Goal: Task Accomplishment & Management: Use online tool/utility

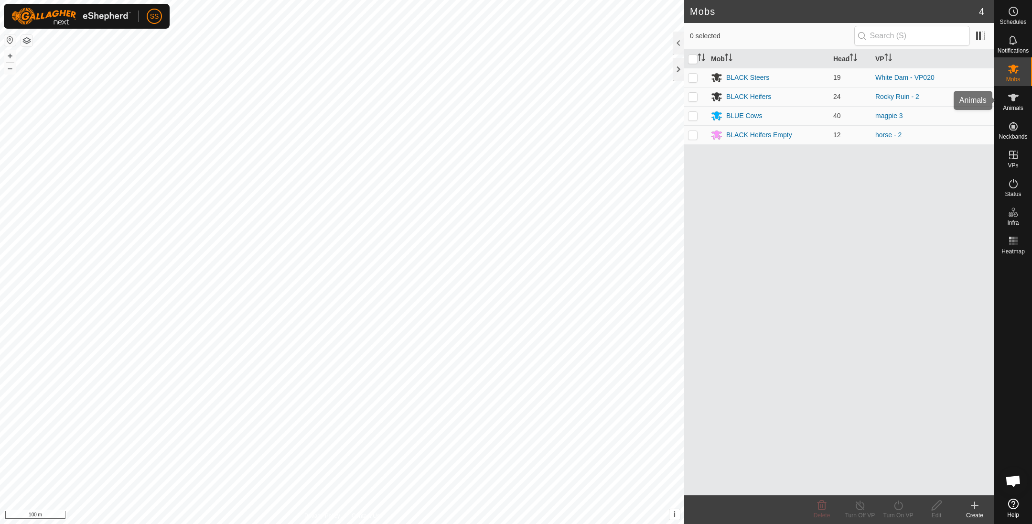
click at [1017, 106] on span "Animals" at bounding box center [1013, 108] width 21 height 6
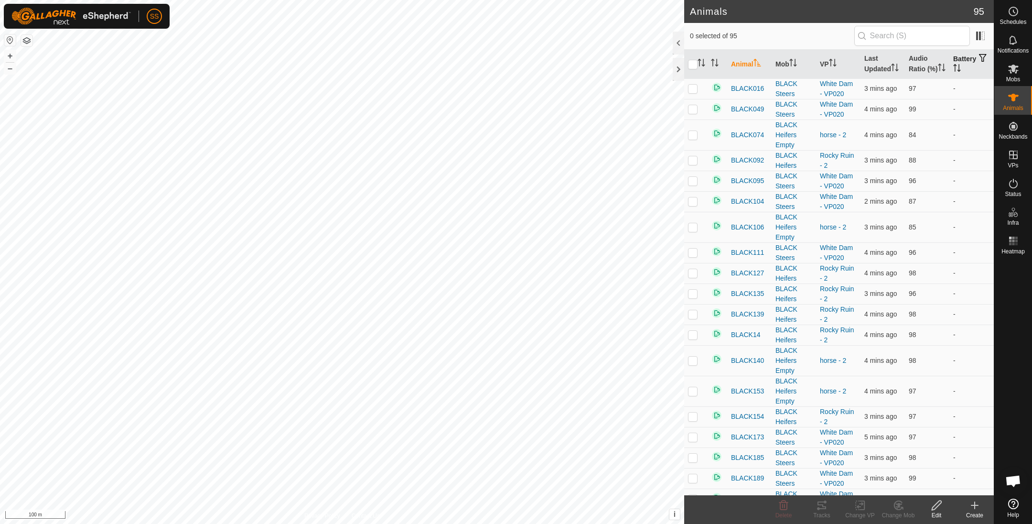
click at [951, 63] on th "Battery" at bounding box center [971, 64] width 44 height 29
click at [959, 70] on icon "Activate to sort" at bounding box center [957, 68] width 8 height 8
click at [976, 63] on button "button" at bounding box center [982, 59] width 13 height 10
